Goal: Task Accomplishment & Management: Use online tool/utility

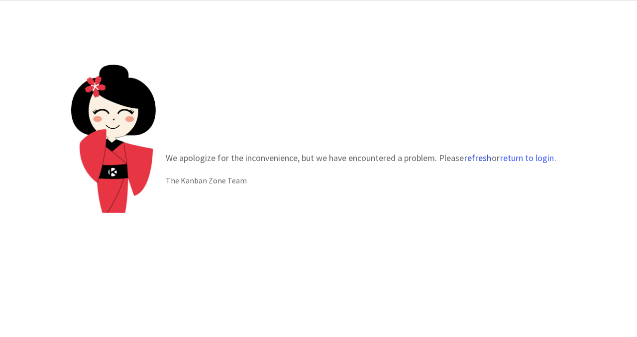
click at [471, 157] on button "refresh" at bounding box center [477, 158] width 28 height 10
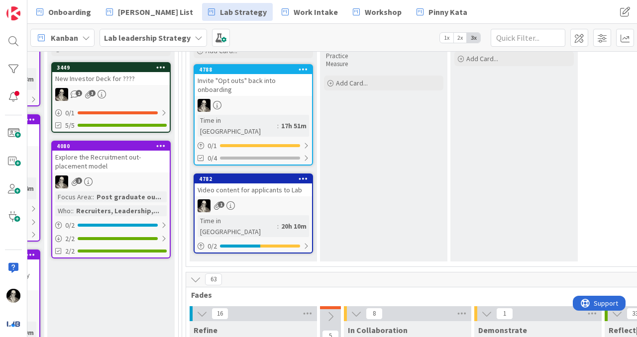
scroll to position [176, 1374]
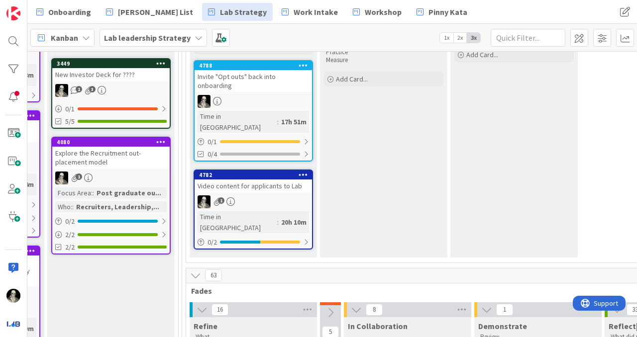
click at [278, 195] on div "1" at bounding box center [252, 201] width 117 height 13
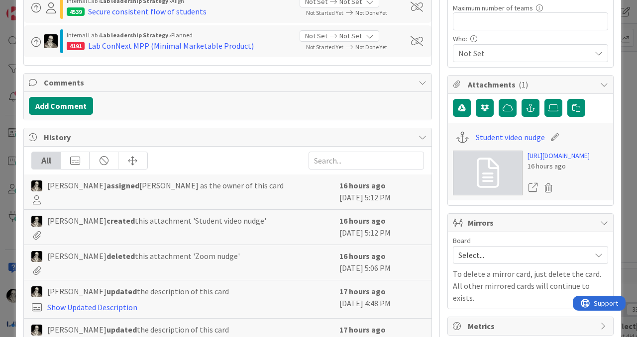
scroll to position [272, 0]
click at [555, 135] on icon at bounding box center [555, 137] width 14 height 10
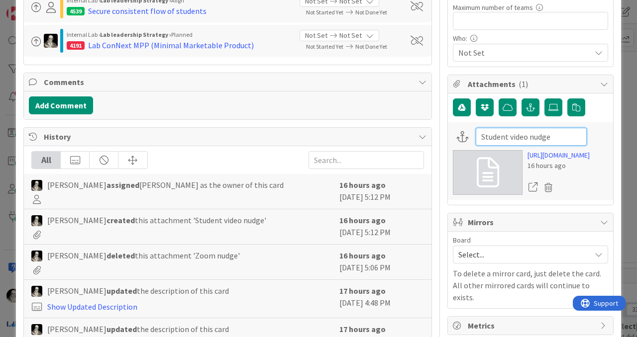
click at [490, 137] on input "Student video nudge" at bounding box center [530, 137] width 111 height 18
type input "Applied to Lab video nudge"
click at [589, 192] on div at bounding box center [558, 187] width 62 height 15
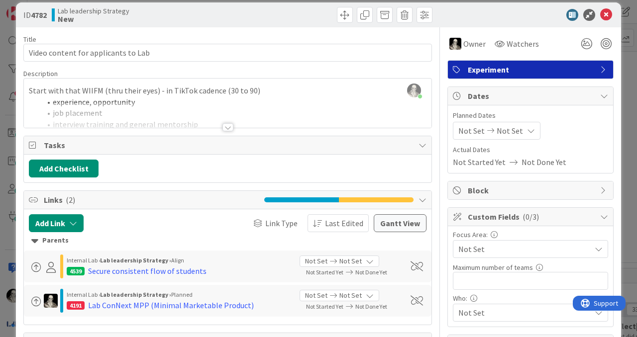
scroll to position [5, 0]
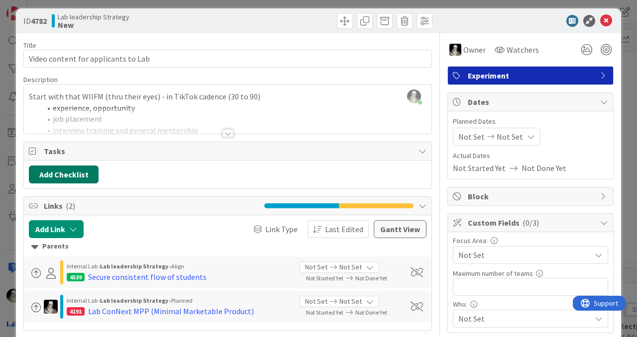
click at [79, 170] on button "Add Checklist" at bounding box center [64, 175] width 70 height 18
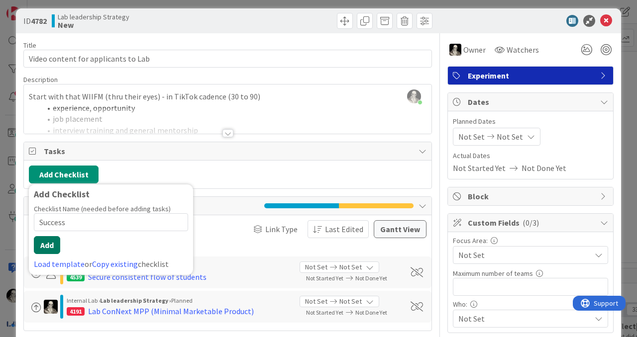
type input "Success"
click at [47, 243] on button "Add" at bounding box center [47, 245] width 26 height 18
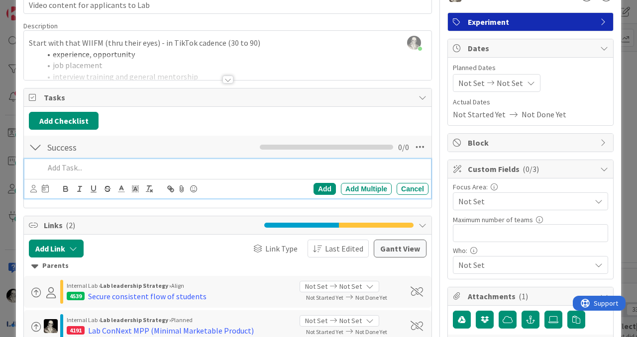
scroll to position [63, 0]
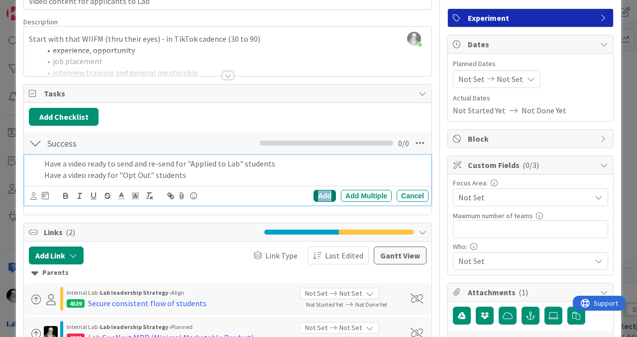
click at [324, 194] on div "Add" at bounding box center [324, 196] width 22 height 12
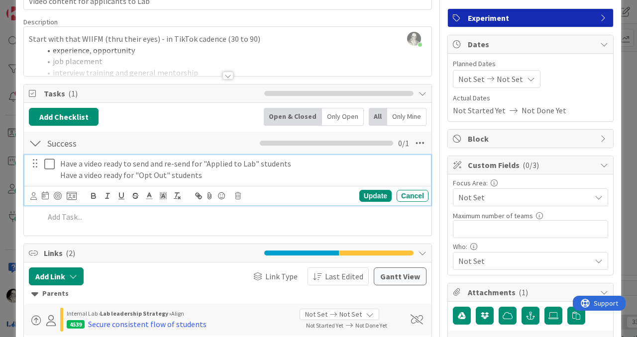
click at [191, 178] on p "Have a video ready for "Opt Out" students" at bounding box center [242, 175] width 364 height 11
click at [375, 193] on div "Update" at bounding box center [375, 196] width 32 height 12
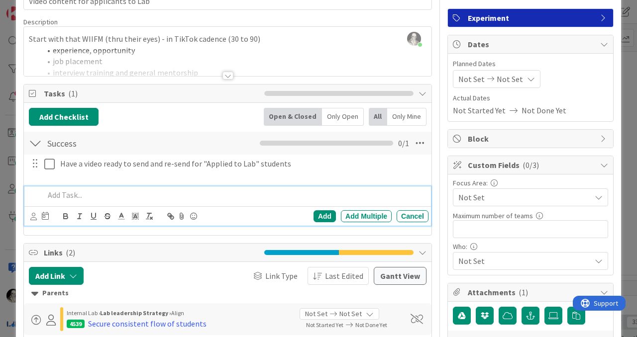
click at [77, 194] on p at bounding box center [234, 194] width 380 height 11
click at [326, 215] on div "Add" at bounding box center [324, 216] width 22 height 12
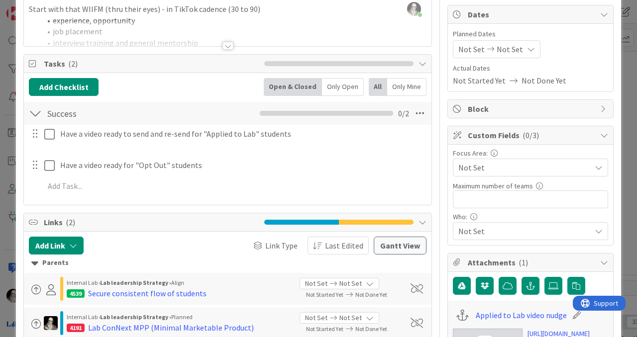
scroll to position [99, 0]
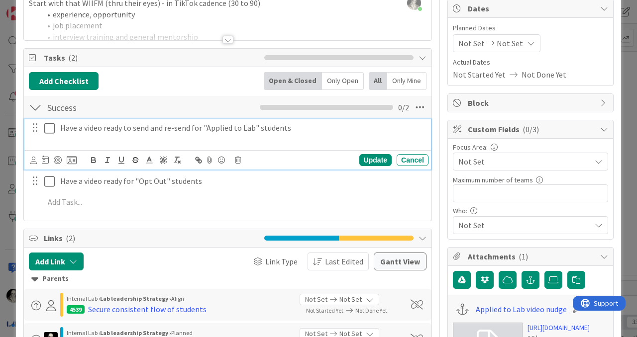
click at [117, 141] on p at bounding box center [242, 139] width 364 height 11
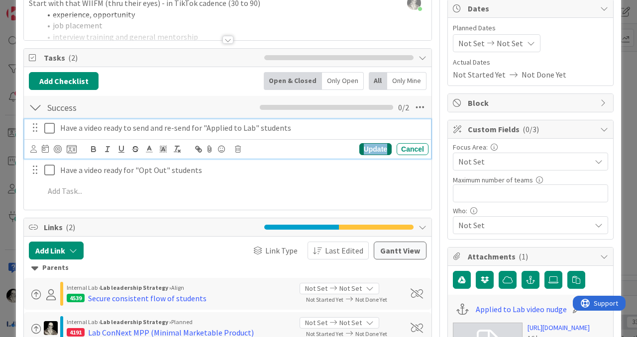
click at [364, 150] on div "Update" at bounding box center [375, 149] width 32 height 12
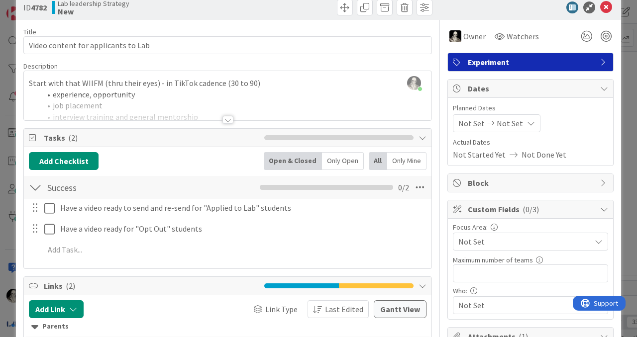
scroll to position [0, 0]
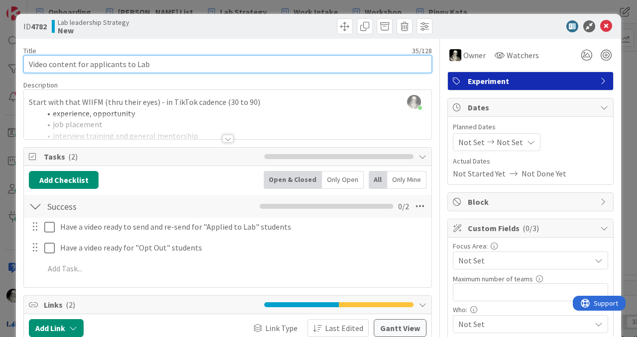
click at [162, 65] on input "Video content for applicants to Lab" at bounding box center [227, 64] width 408 height 18
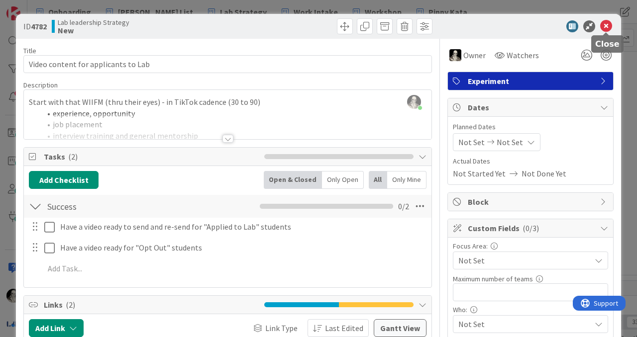
click at [607, 23] on icon at bounding box center [606, 26] width 12 height 12
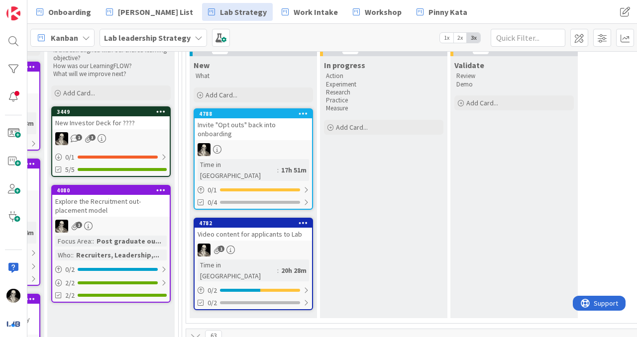
scroll to position [118, 1374]
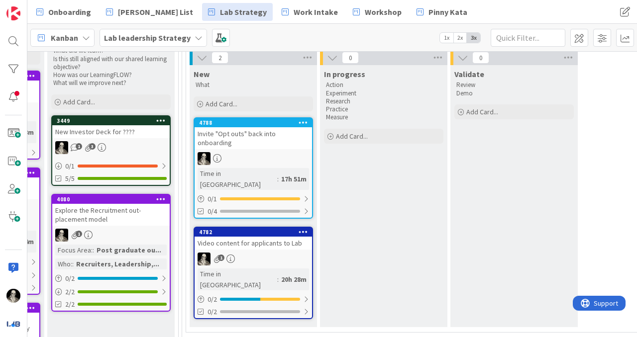
click at [259, 240] on link "4782 Video content for applicants to Lab 1 Time in Column : 20h 28m 0 / 2 0/2" at bounding box center [252, 273] width 119 height 92
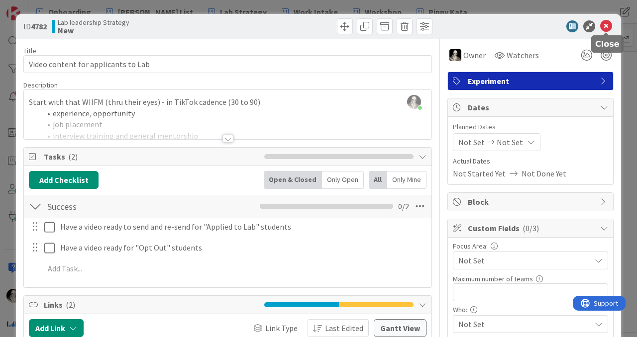
click at [607, 24] on icon at bounding box center [606, 26] width 12 height 12
